Goal: Task Accomplishment & Management: Complete application form

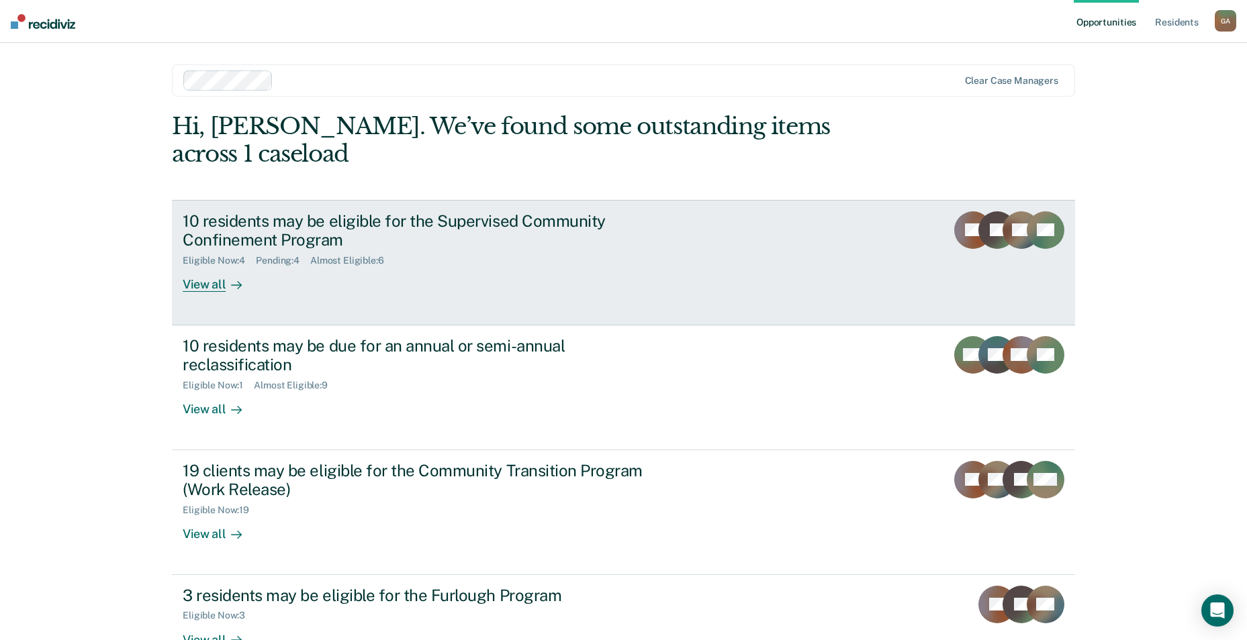
click at [812, 200] on link "10 residents may be eligible for the Supervised Community Confinement Program E…" at bounding box center [623, 263] width 903 height 126
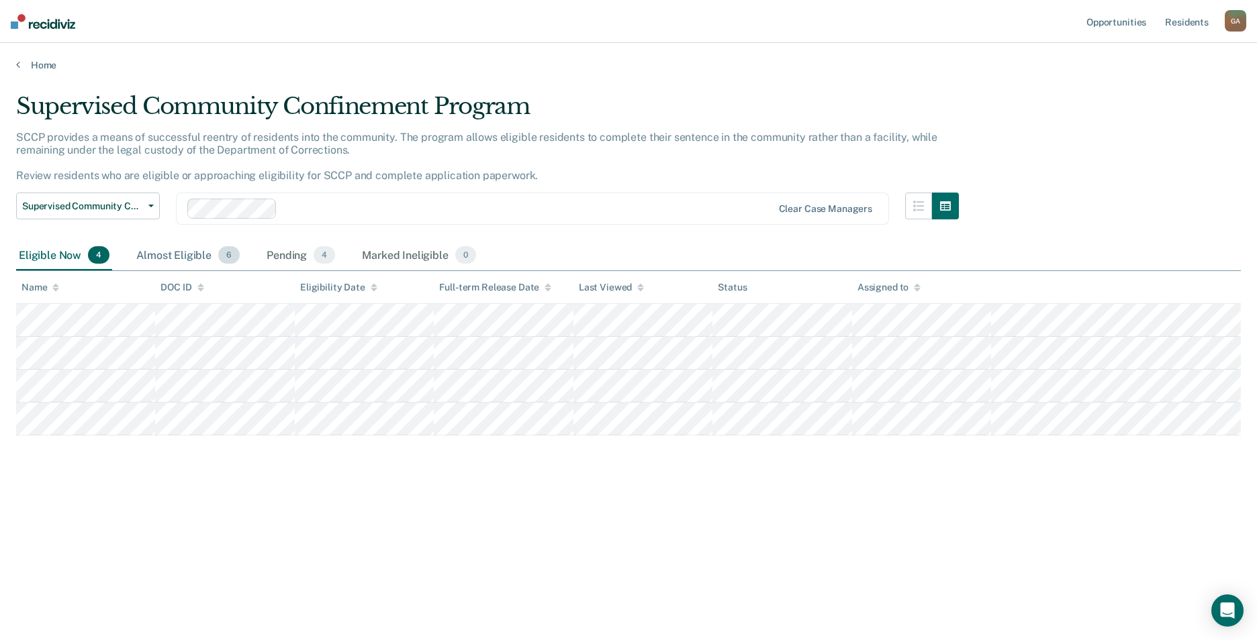
click at [183, 252] on div "Almost Eligible 6" at bounding box center [188, 256] width 109 height 30
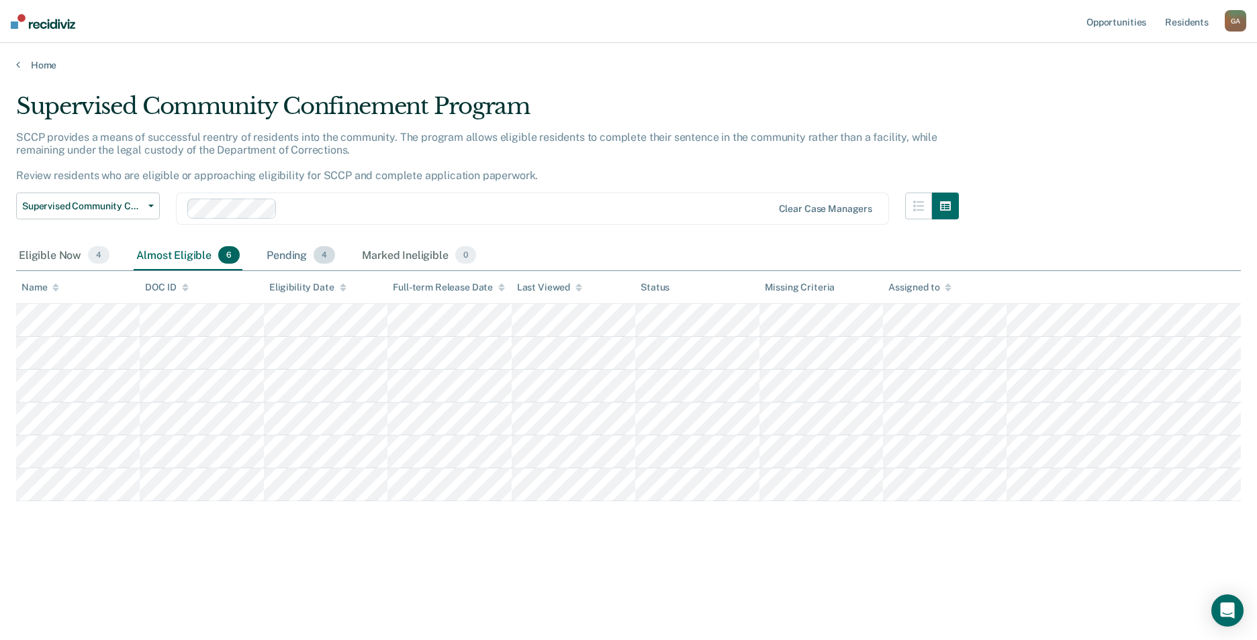
click at [301, 259] on div "Pending 4" at bounding box center [301, 256] width 74 height 30
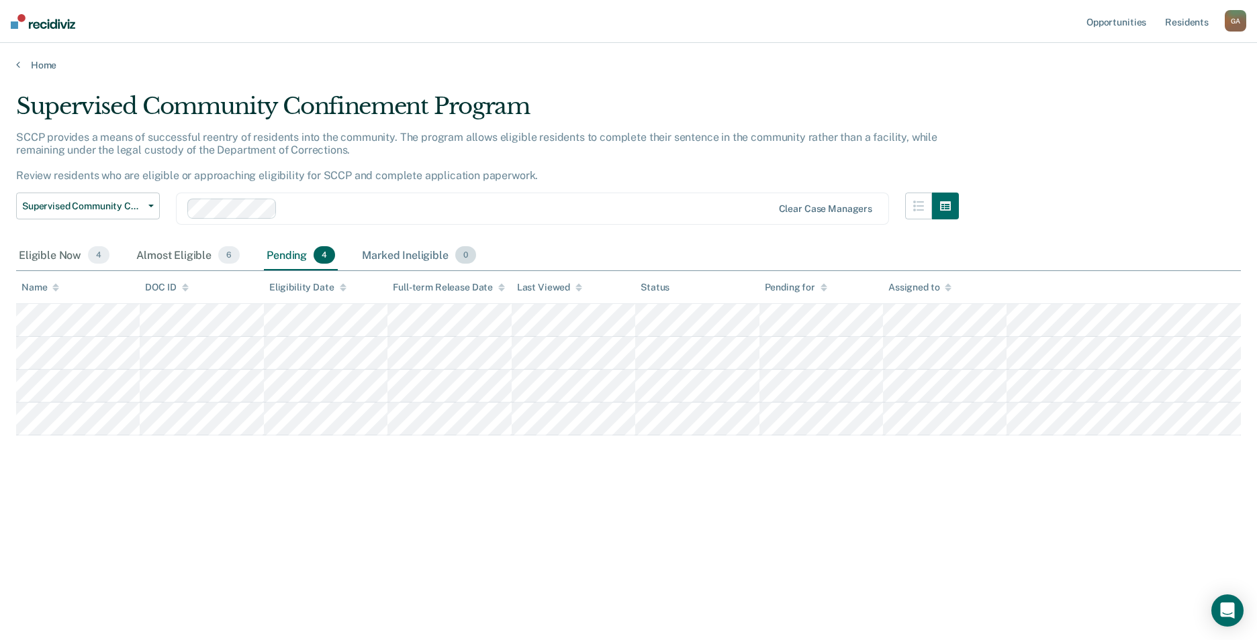
click at [447, 254] on div "Marked Ineligible 0" at bounding box center [418, 256] width 119 height 30
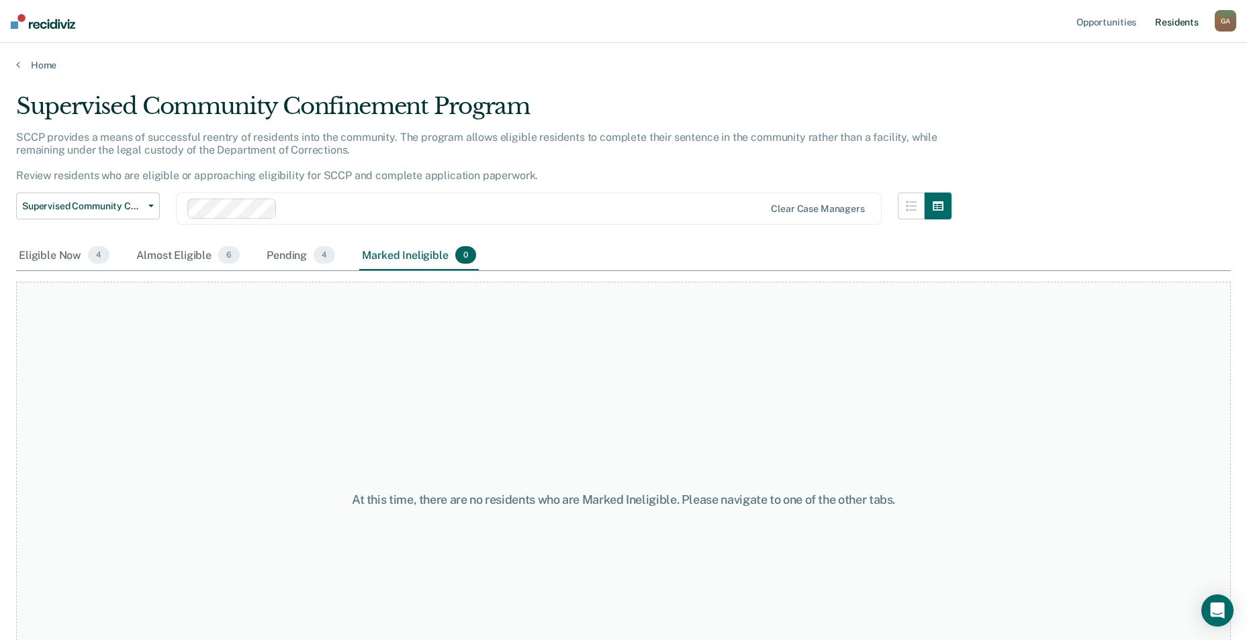
click at [1183, 27] on link "Resident s" at bounding box center [1176, 21] width 49 height 43
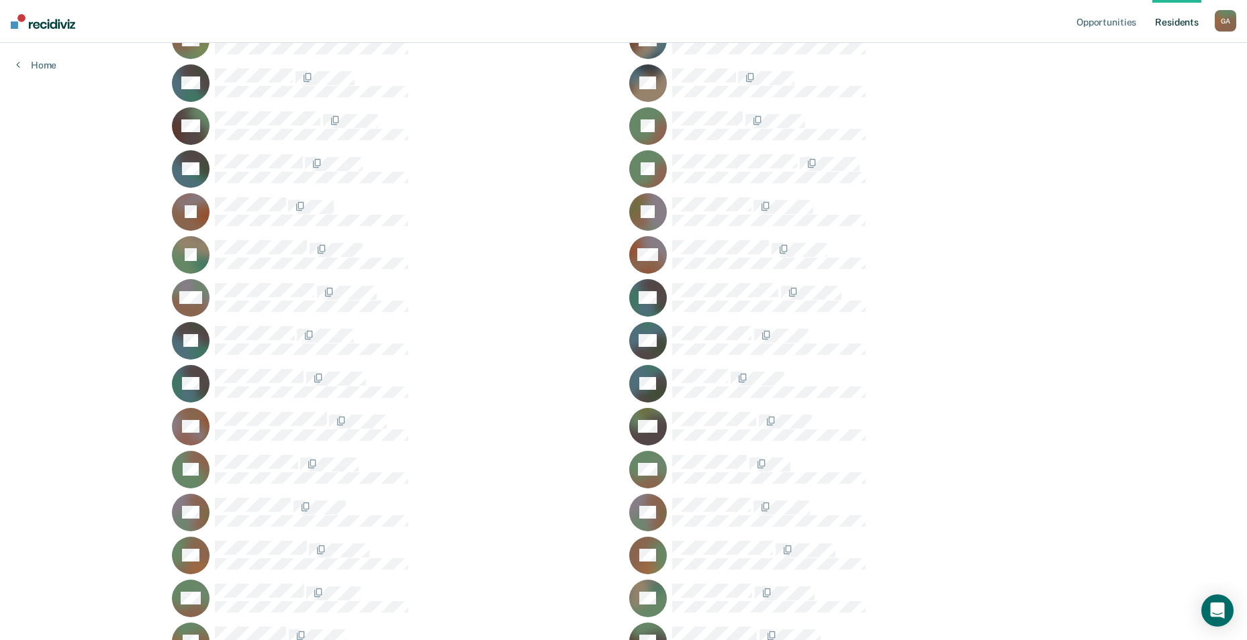
scroll to position [671, 0]
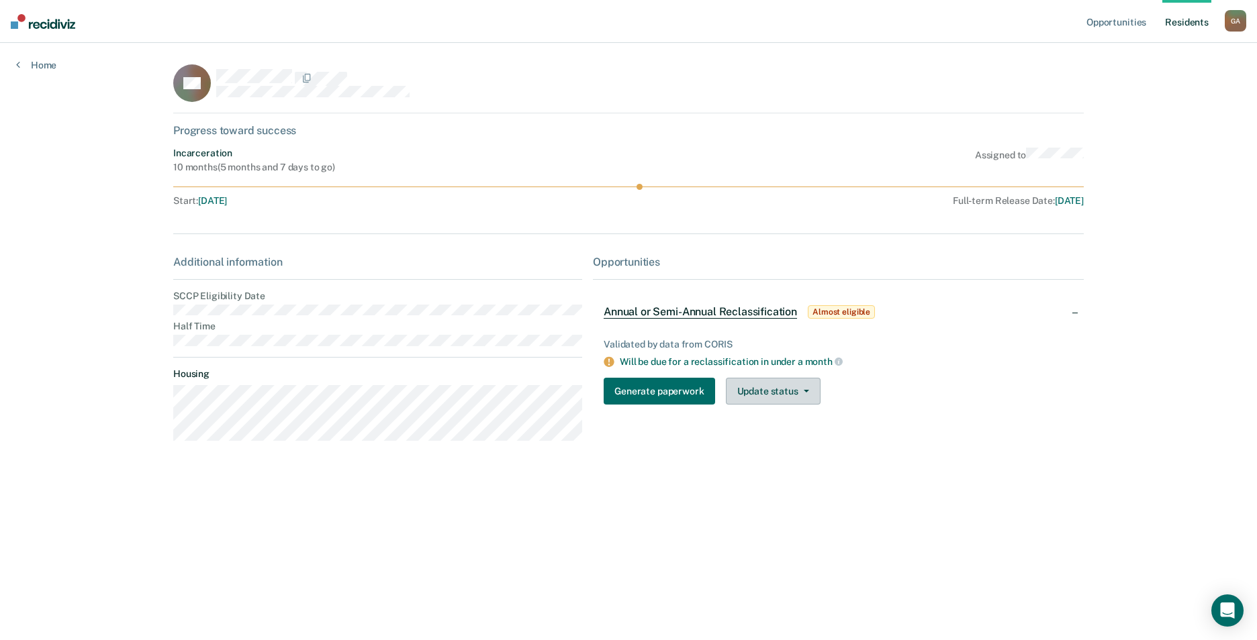
click at [806, 390] on icon "button" at bounding box center [806, 391] width 5 height 3
click at [693, 390] on button "Generate paperwork" at bounding box center [658, 391] width 111 height 27
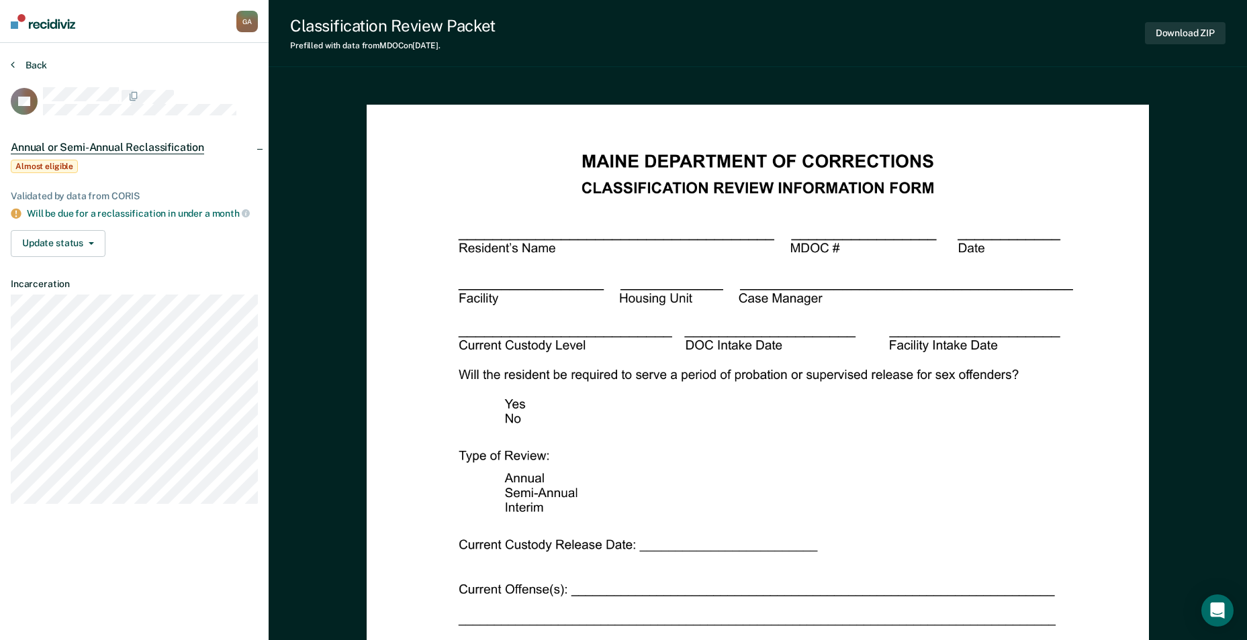
click at [28, 62] on button "Back" at bounding box center [29, 65] width 36 height 12
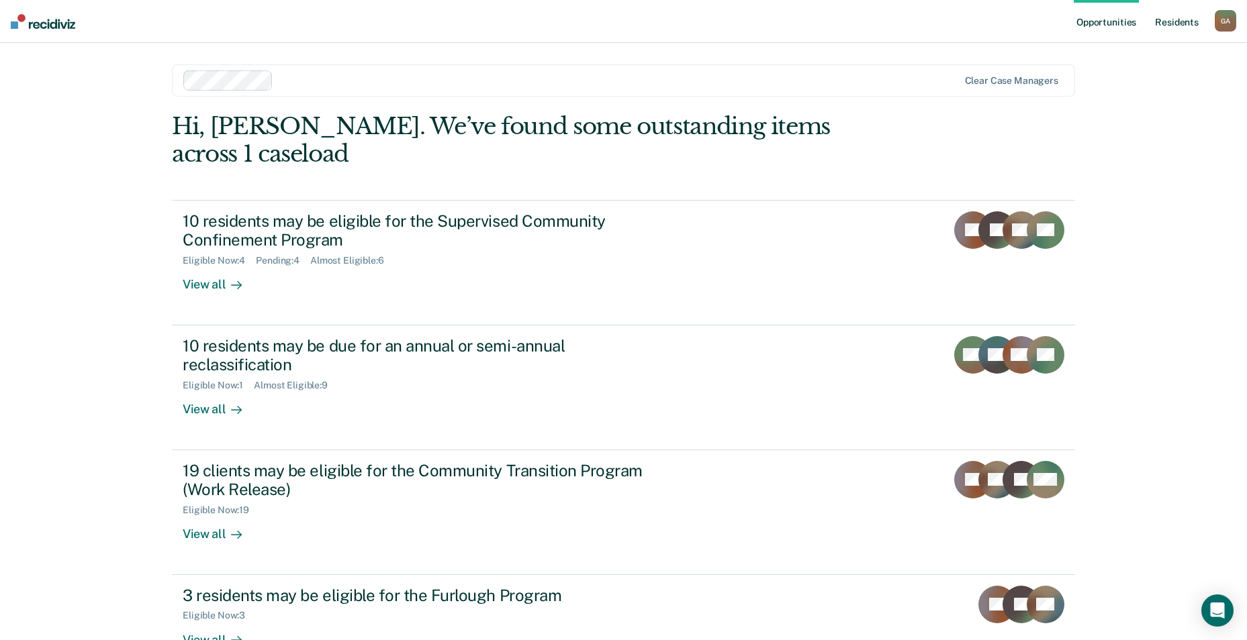
click at [1171, 23] on link "Resident s" at bounding box center [1176, 21] width 49 height 43
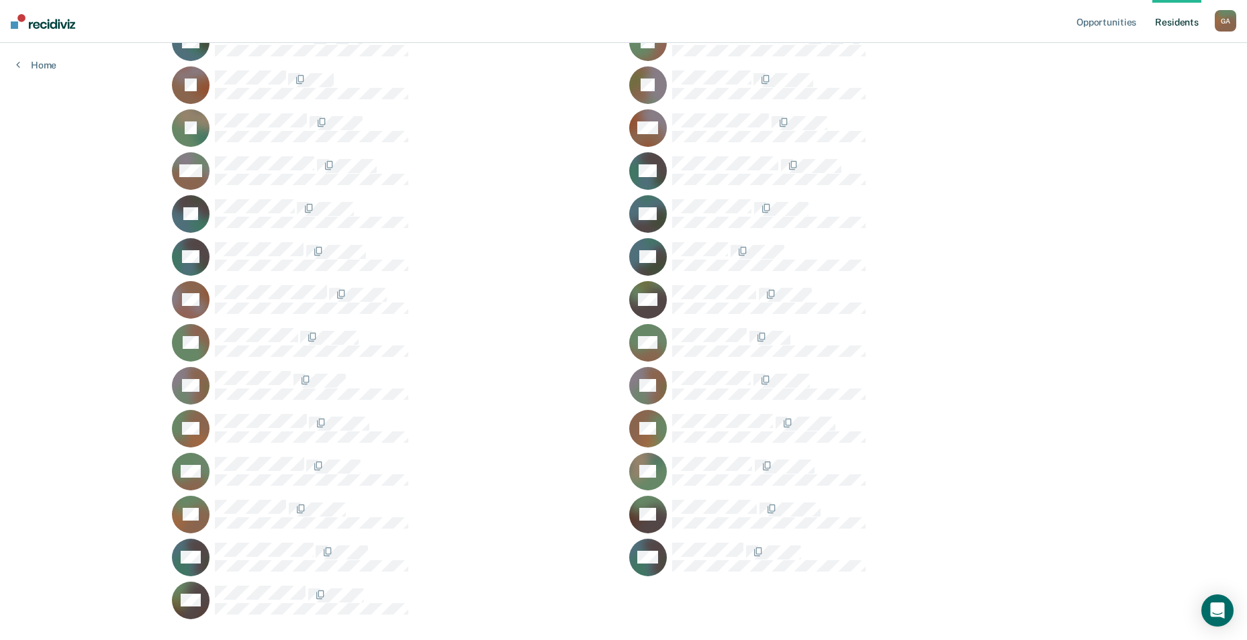
scroll to position [806, 0]
